Goal: Find specific page/section: Find specific page/section

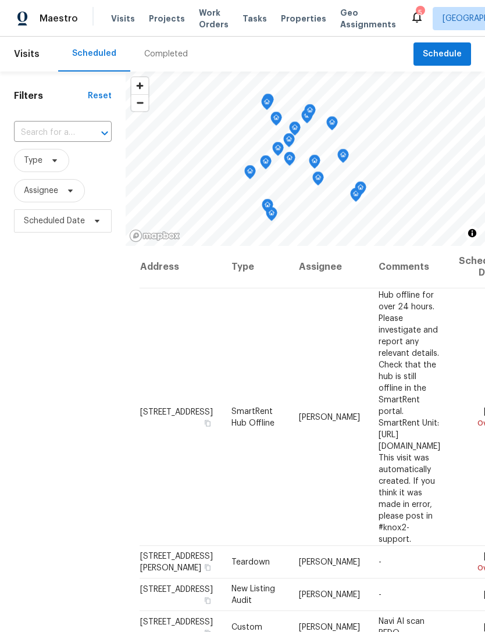
scroll to position [631, 115]
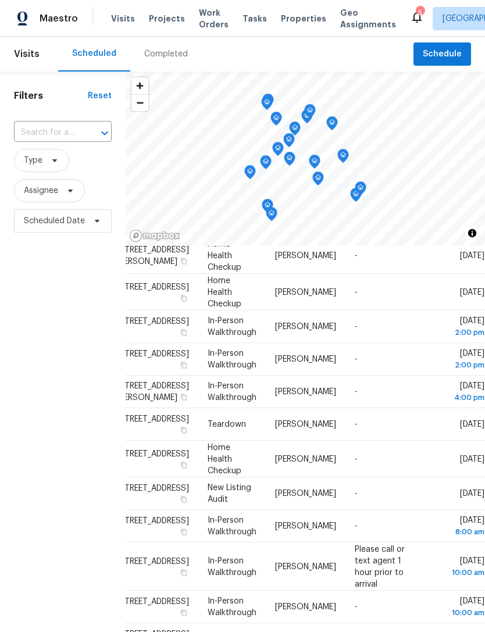
click at [291, 19] on span "Properties" at bounding box center [303, 19] width 45 height 12
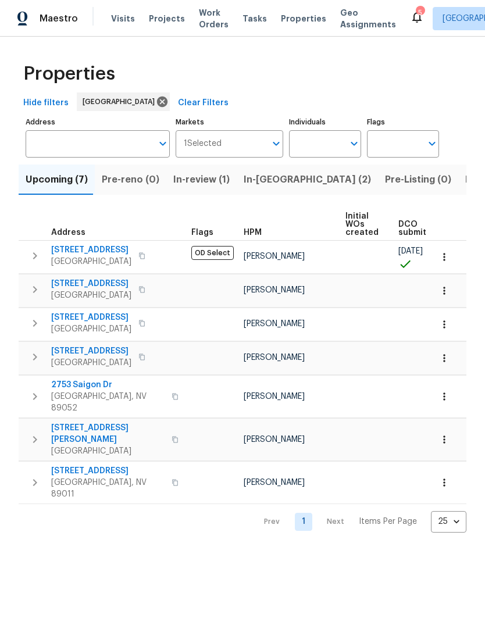
click at [465, 181] on span "Listed (35)" at bounding box center [489, 180] width 49 height 16
